Goal: Information Seeking & Learning: Learn about a topic

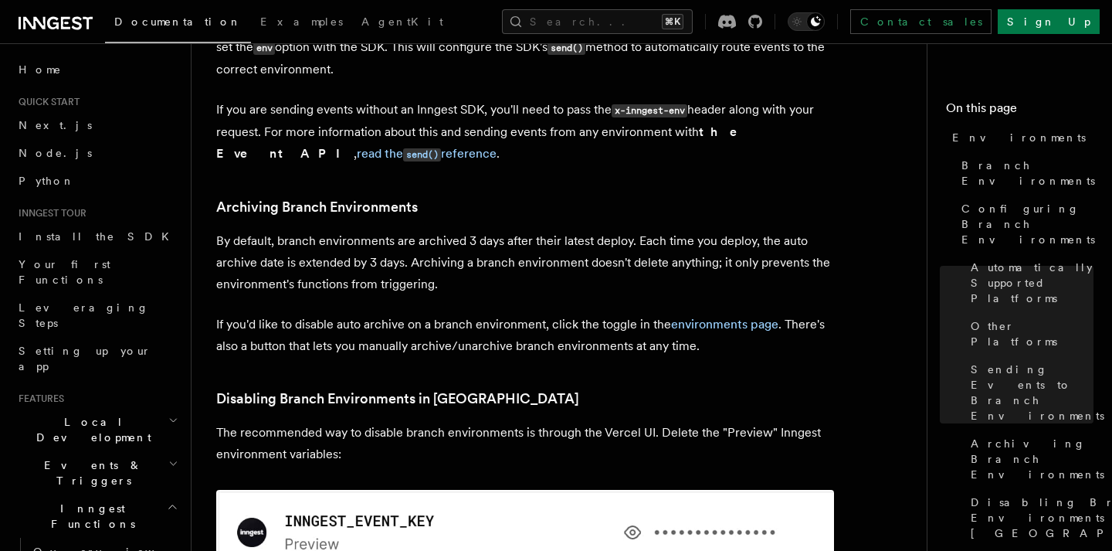
scroll to position [2595, 0]
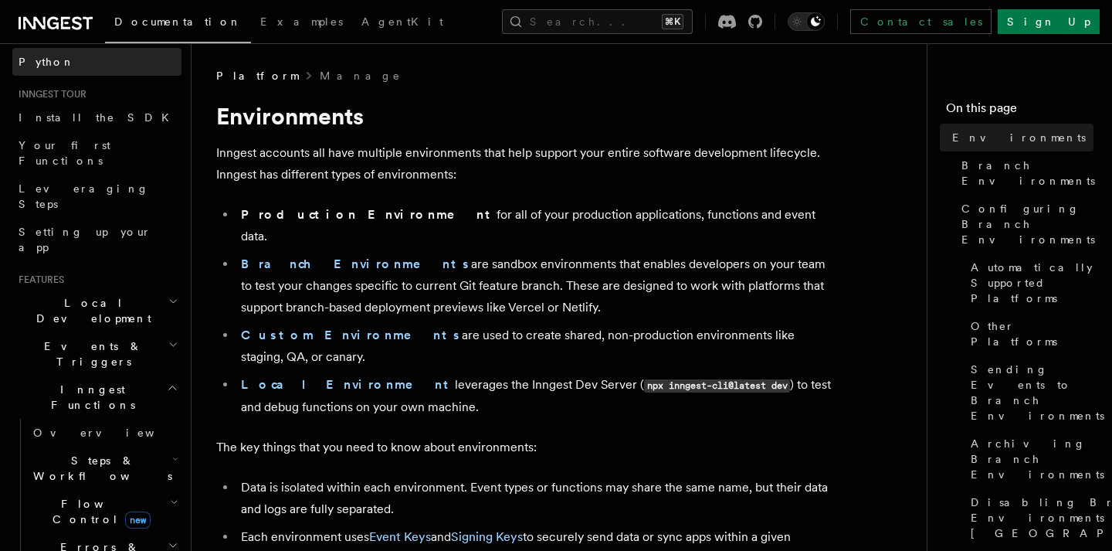
scroll to position [106, 0]
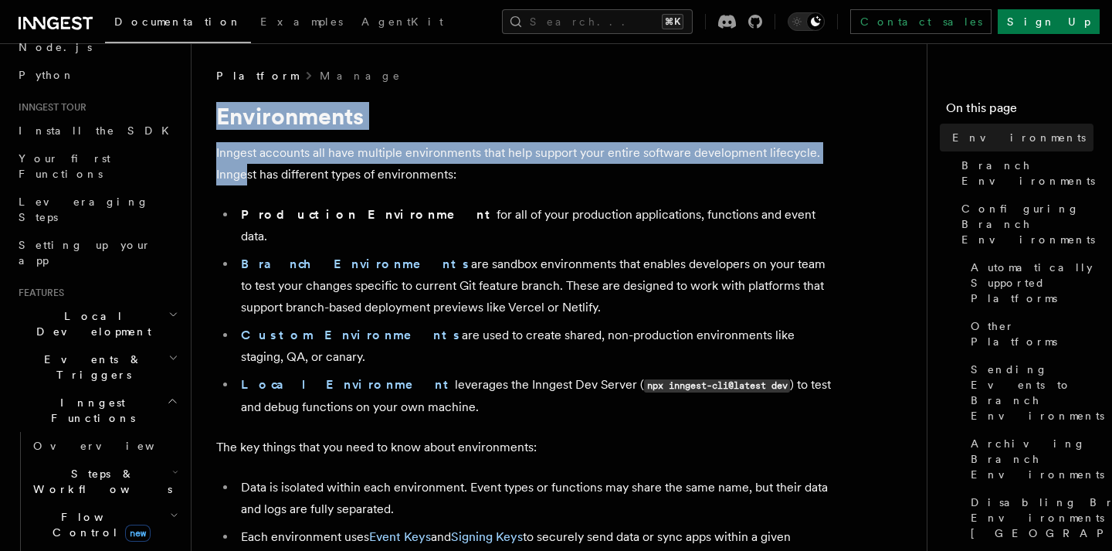
drag, startPoint x: 218, startPoint y: 109, endPoint x: 250, endPoint y: 164, distance: 63.3
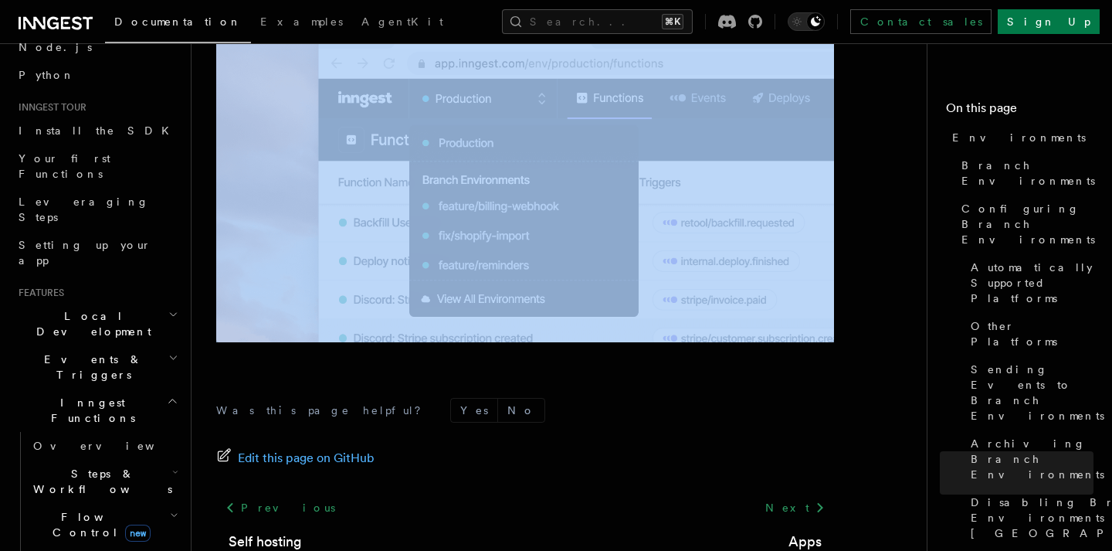
click at [439, 367] on div "Was this page helpful? Yes No Edit this page on GitHub Previous Self hosting Ne…" at bounding box center [525, 511] width 618 height 288
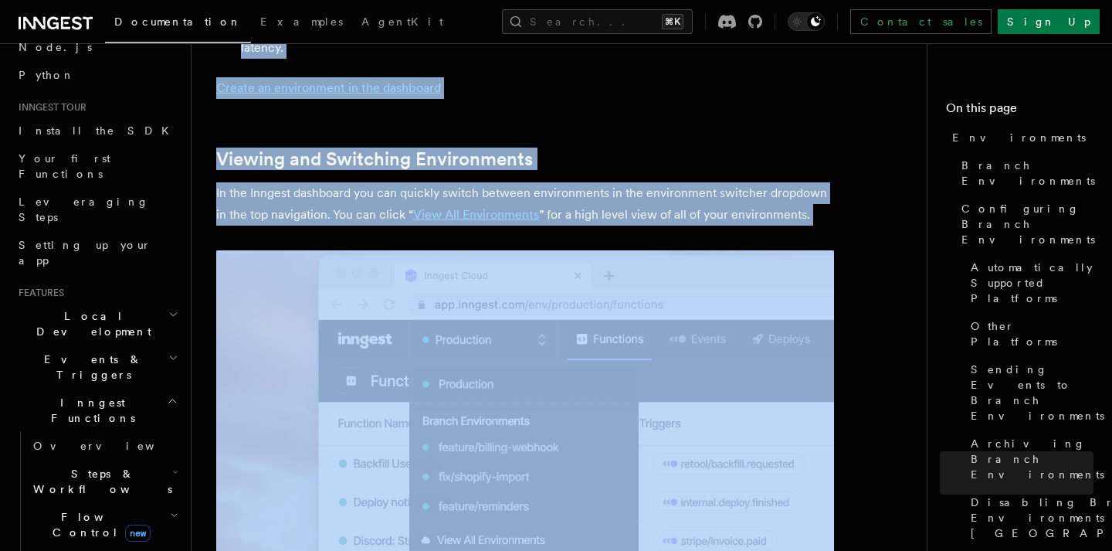
scroll to position [3520, 0]
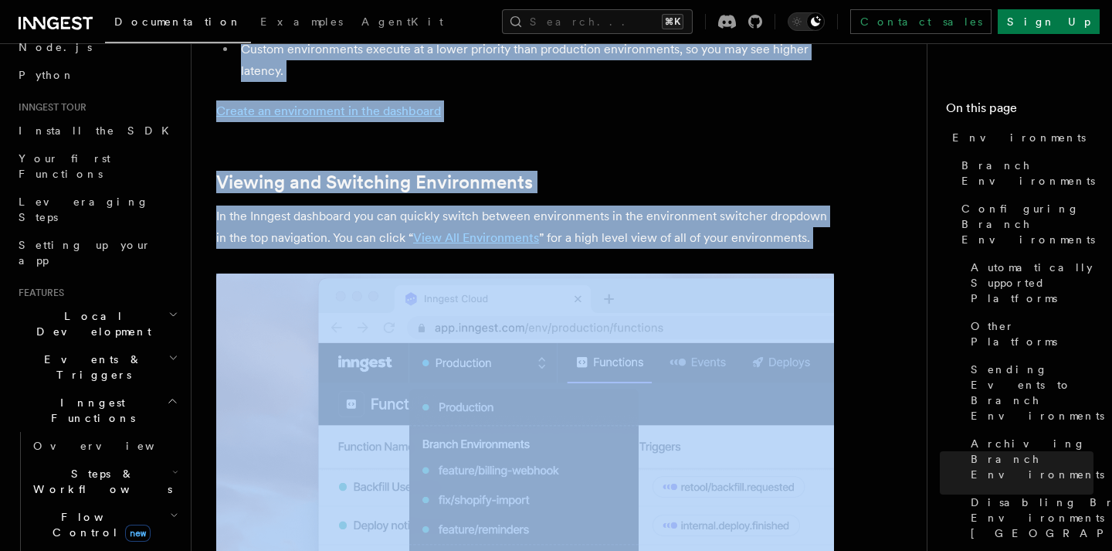
copy article "Environments Inngest accounts all have multiple environments that help support …"
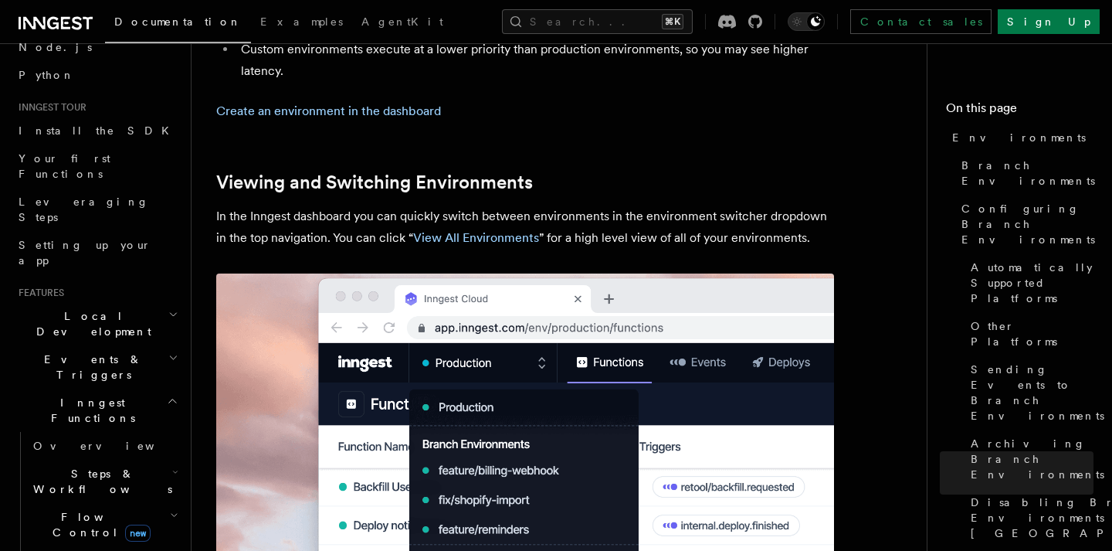
click at [338, 205] on p "In the Inngest dashboard you can quickly switch between environments in the env…" at bounding box center [525, 226] width 618 height 43
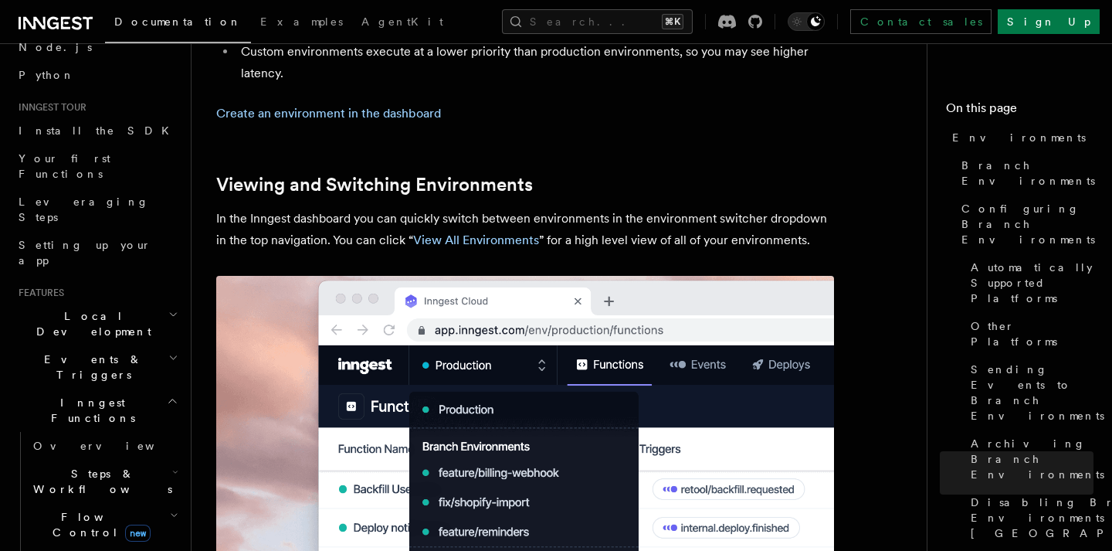
scroll to position [3521, 0]
